Goal: Transaction & Acquisition: Purchase product/service

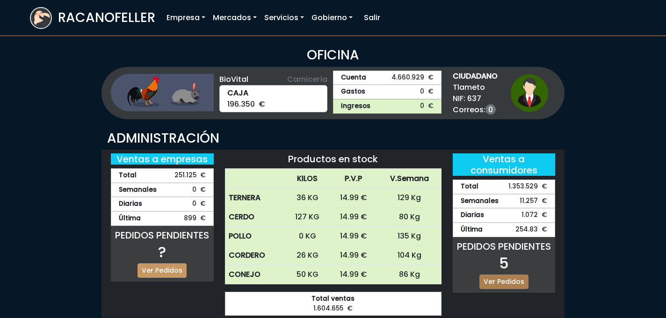
click at [518, 284] on link "Ver Pedidos" at bounding box center [504, 282] width 49 height 15
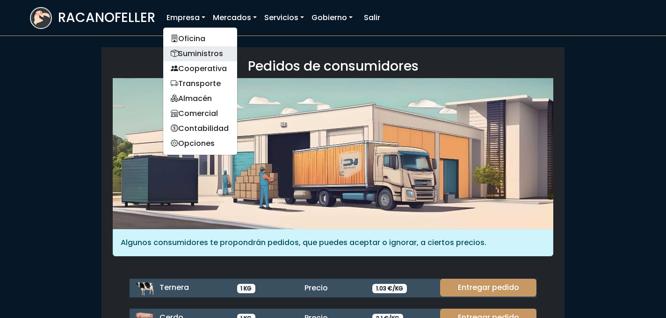
click at [189, 51] on link "Suministros" at bounding box center [200, 53] width 74 height 15
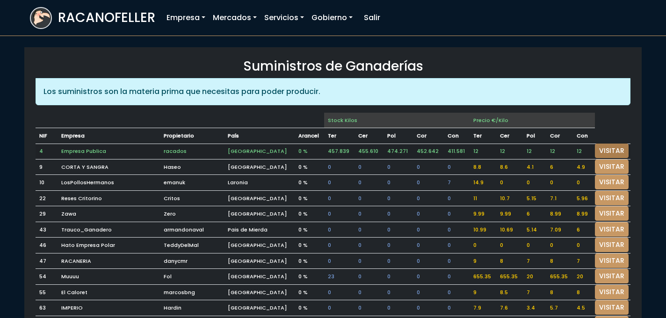
click at [611, 150] on link "VISITAR" at bounding box center [612, 151] width 34 height 15
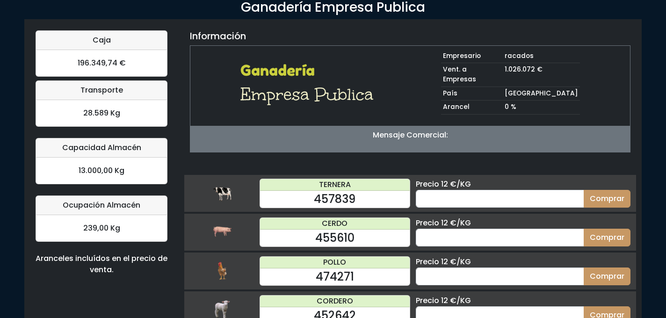
scroll to position [67, 0]
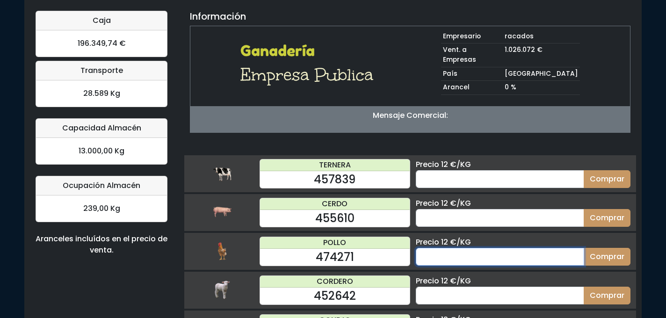
click at [449, 248] on input "number" at bounding box center [500, 257] width 168 height 18
type input "50"
click at [584, 248] on button "Comprar" at bounding box center [607, 257] width 47 height 18
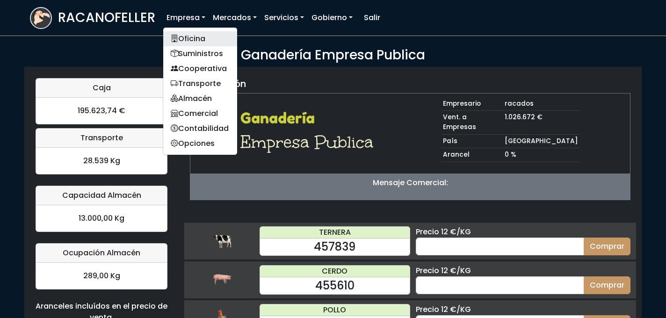
click at [201, 31] on link "Oficina" at bounding box center [200, 38] width 74 height 15
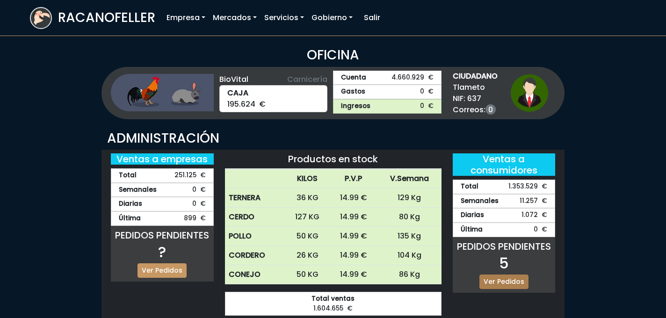
click at [501, 280] on link "Ver Pedidos" at bounding box center [504, 282] width 49 height 15
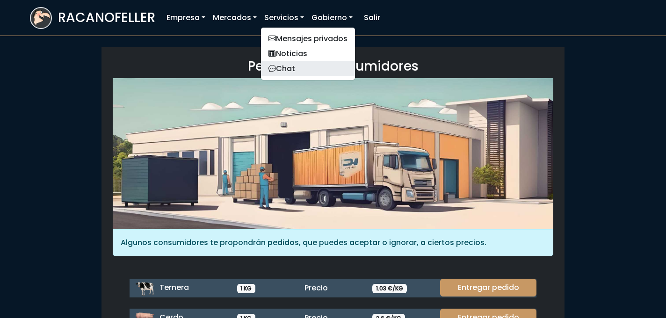
click at [301, 63] on link "Chat" at bounding box center [308, 68] width 94 height 15
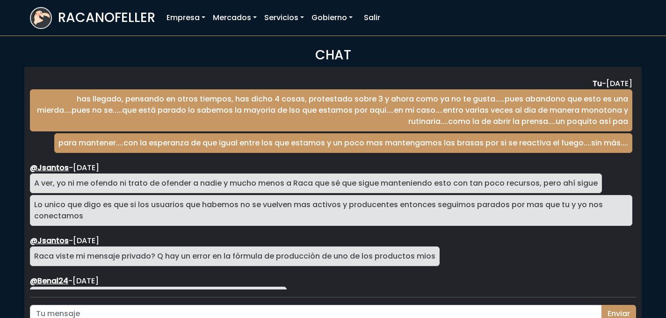
scroll to position [1568, 0]
